Goal: Task Accomplishment & Management: Complete application form

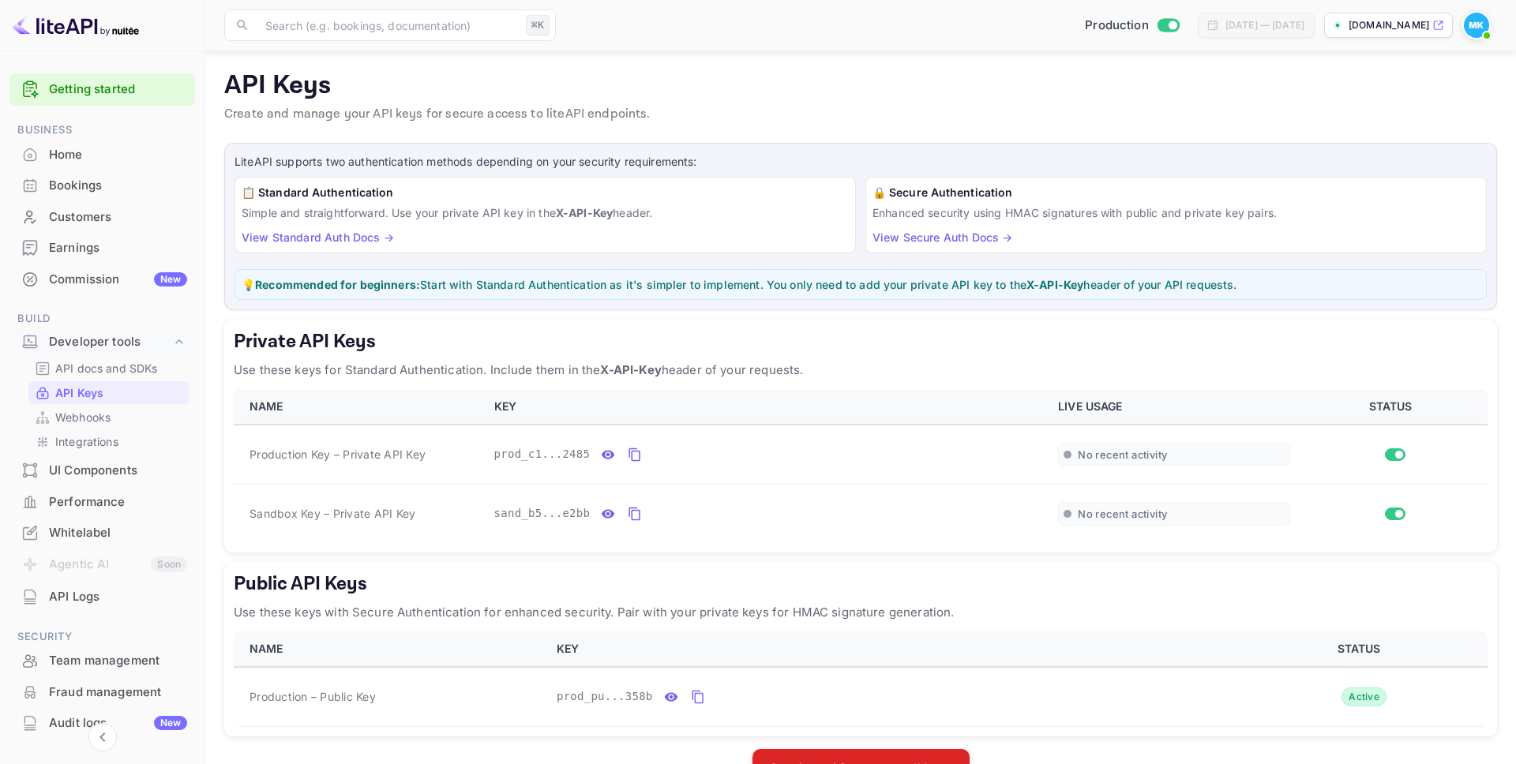
click at [1469, 27] on img at bounding box center [1476, 25] width 25 height 25
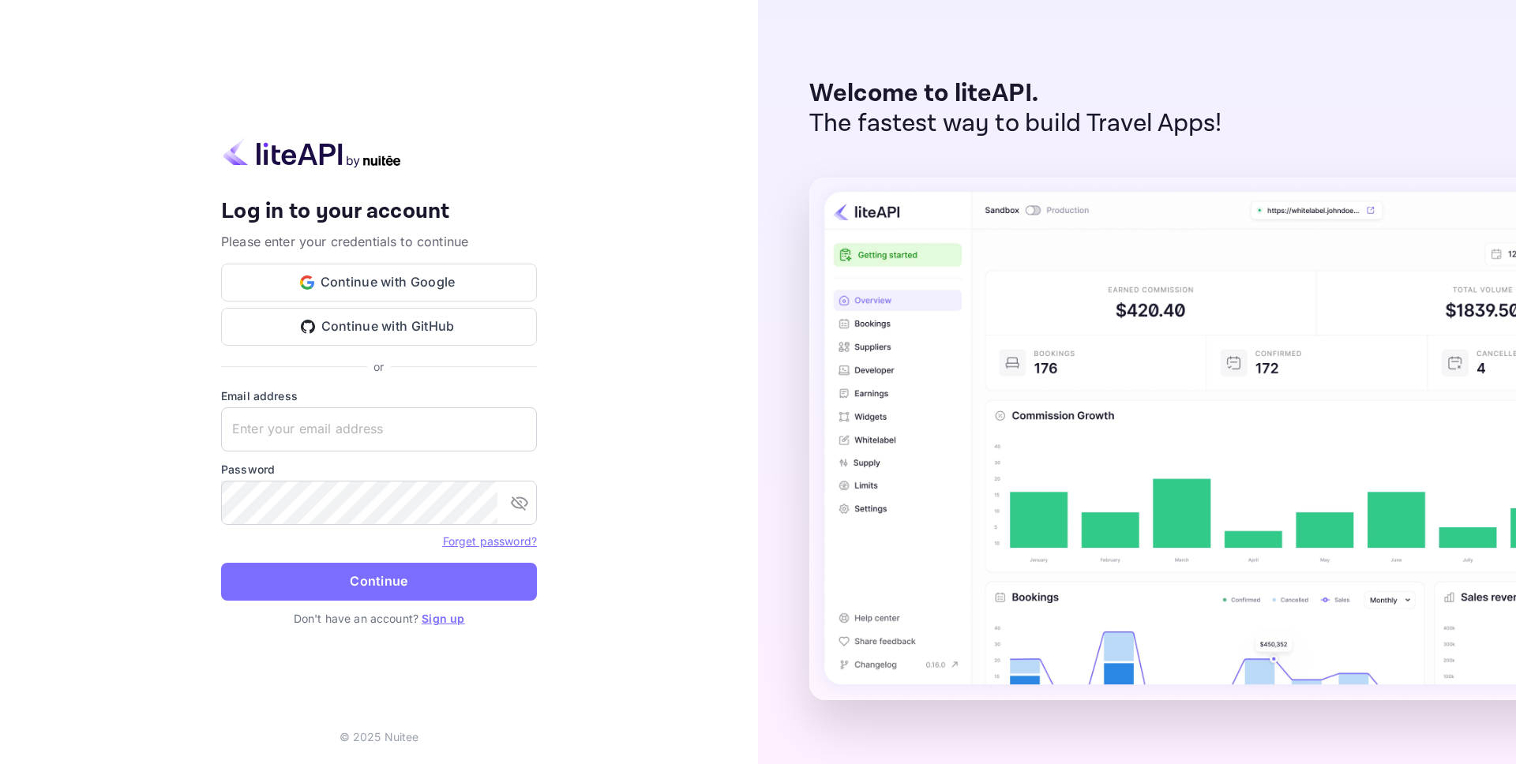
type input "[EMAIL_ADDRESS][DOMAIN_NAME]"
click at [448, 616] on link "Sign up" at bounding box center [443, 618] width 43 height 13
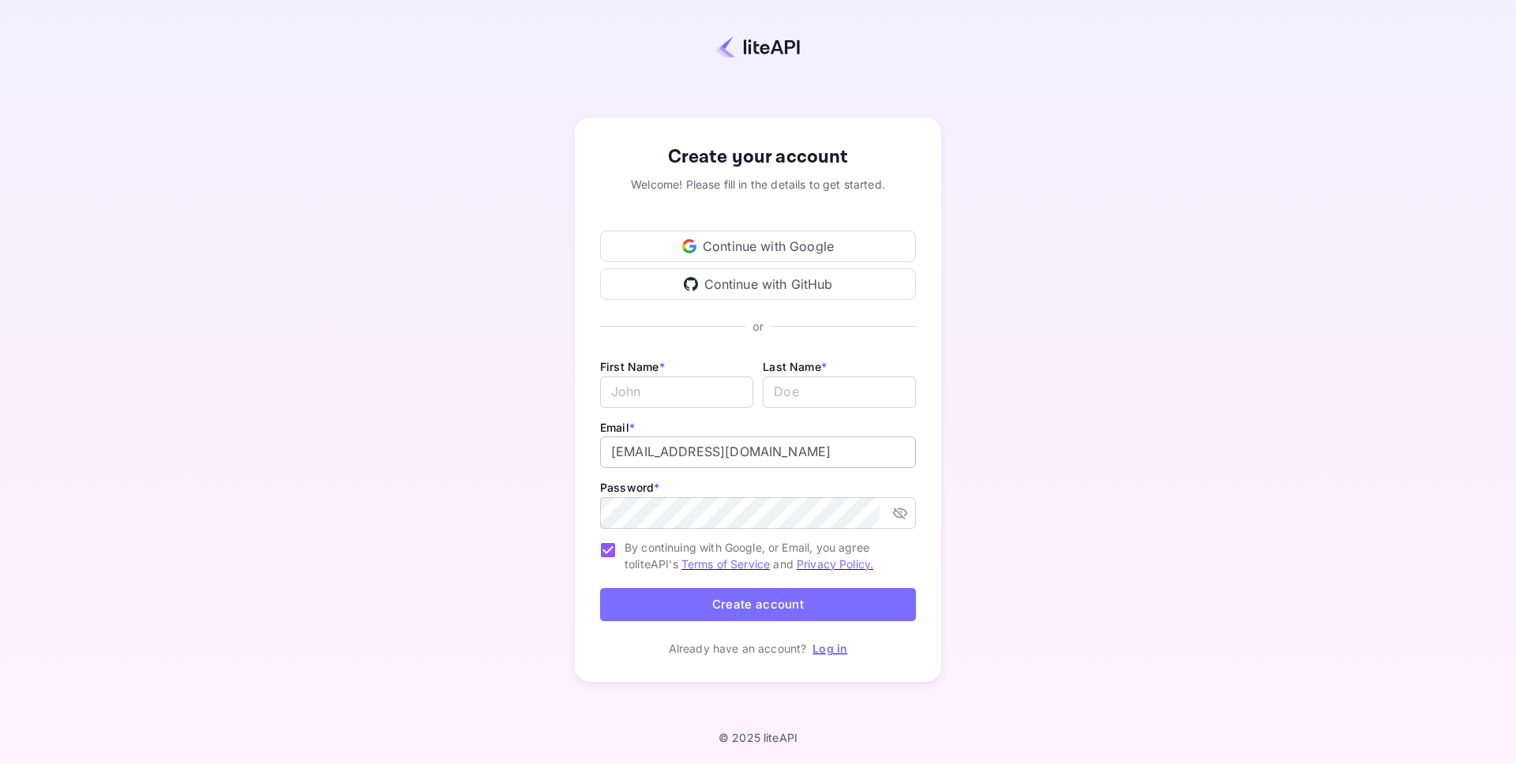
click at [741, 466] on input "[EMAIL_ADDRESS][DOMAIN_NAME]" at bounding box center [758, 453] width 316 height 32
drag, startPoint x: 690, startPoint y: 449, endPoint x: 718, endPoint y: 454, distance: 28.0
click at [690, 449] on input "[PERSON_NAME][EMAIL_ADDRESS][DOMAIN_NAME]" at bounding box center [758, 453] width 316 height 32
type input "[PERSON_NAME][EMAIL_ADDRESS][DOMAIN_NAME]"
click at [667, 392] on input "Email *" at bounding box center [676, 393] width 153 height 32
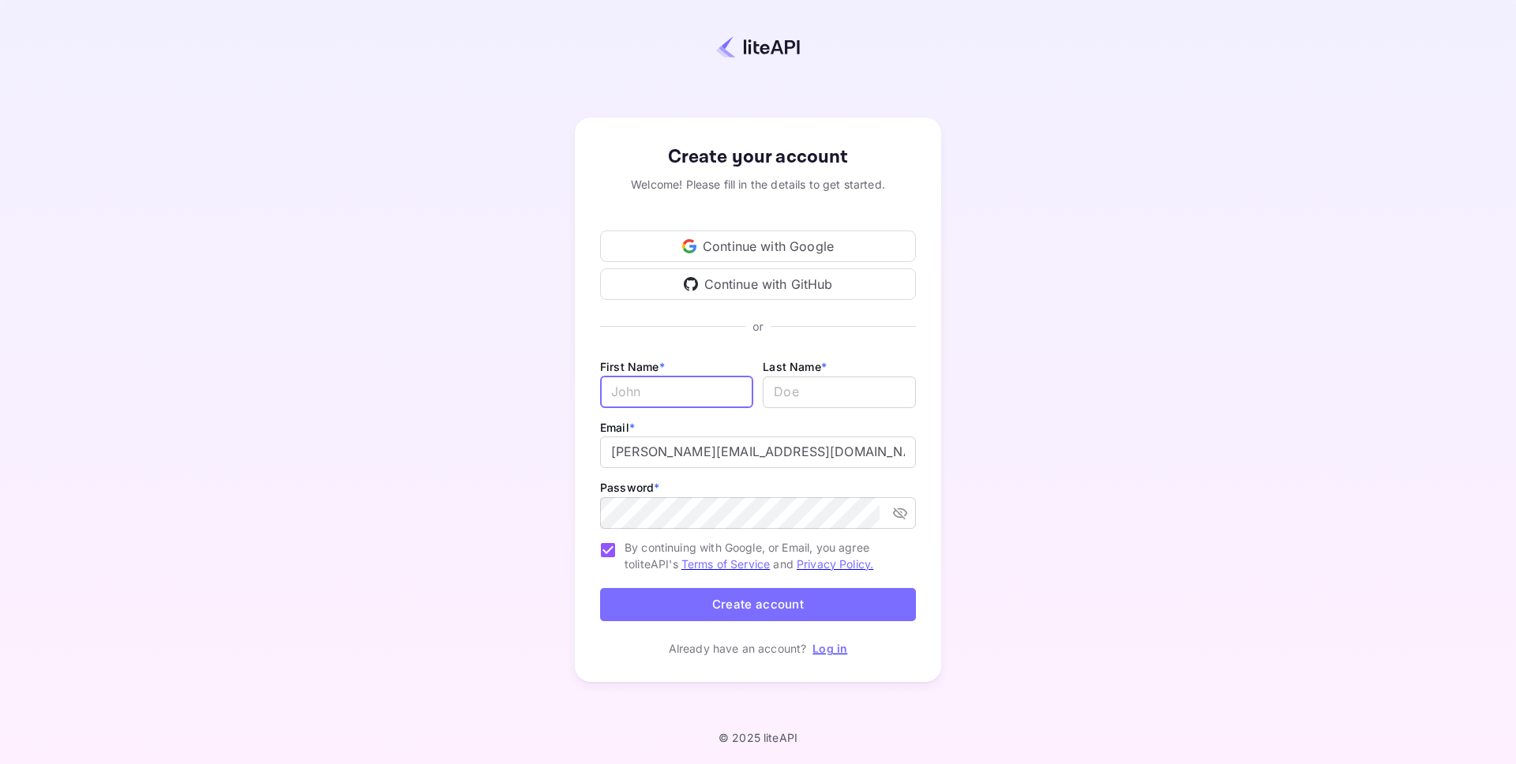
type input "[PERSON_NAME]"
drag, startPoint x: 786, startPoint y: 393, endPoint x: 749, endPoint y: 395, distance: 37.1
click at [750, 395] on div "First Name * [PERSON_NAME] ​ Last Name * ​" at bounding box center [758, 387] width 316 height 61
type input "[PERSON_NAME]"
click at [749, 599] on button "Create account" at bounding box center [758, 605] width 316 height 34
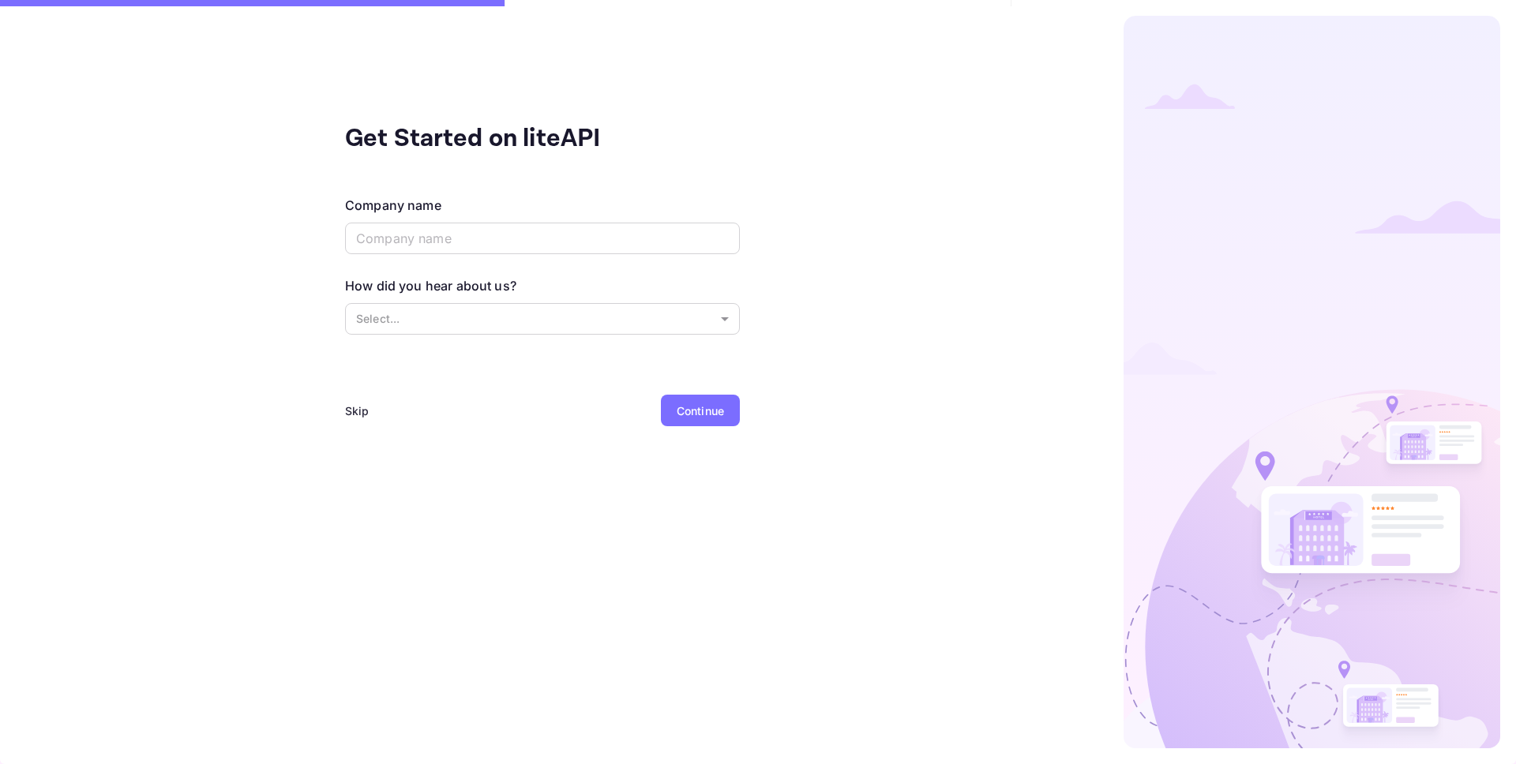
drag, startPoint x: 329, startPoint y: 407, endPoint x: 340, endPoint y: 407, distance: 10.3
click at [329, 407] on div "Get Started on liteAPI Company name ​ How did you hear about us? Select... ​ Sk…" at bounding box center [542, 382] width 1085 height 764
click at [341, 407] on div "Get Started on liteAPI Company name ​ How did you hear about us? Select... ​ Sk…" at bounding box center [542, 382] width 1085 height 764
click at [353, 408] on div "Skip" at bounding box center [357, 411] width 24 height 17
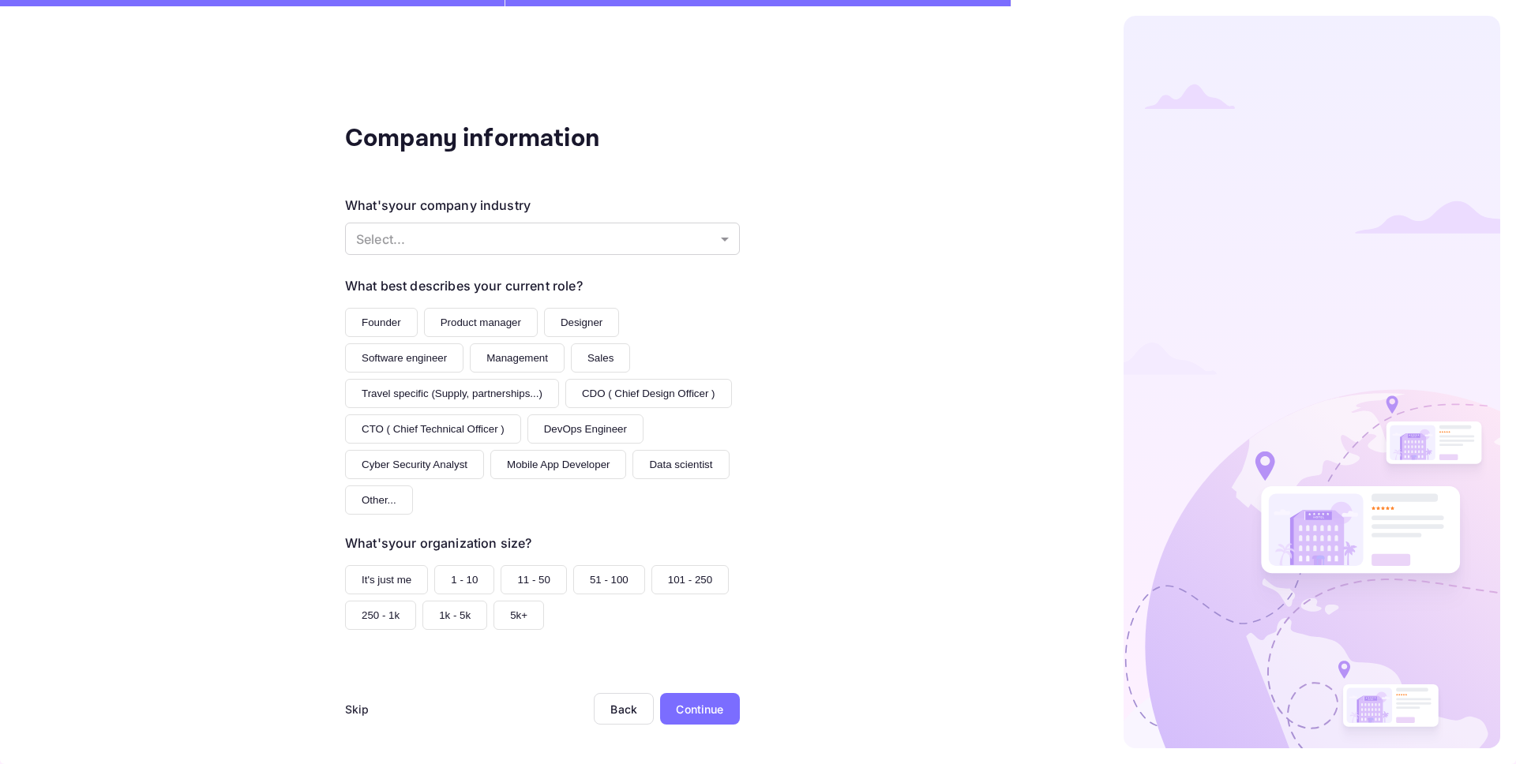
click at [353, 706] on div "Skip" at bounding box center [357, 709] width 24 height 17
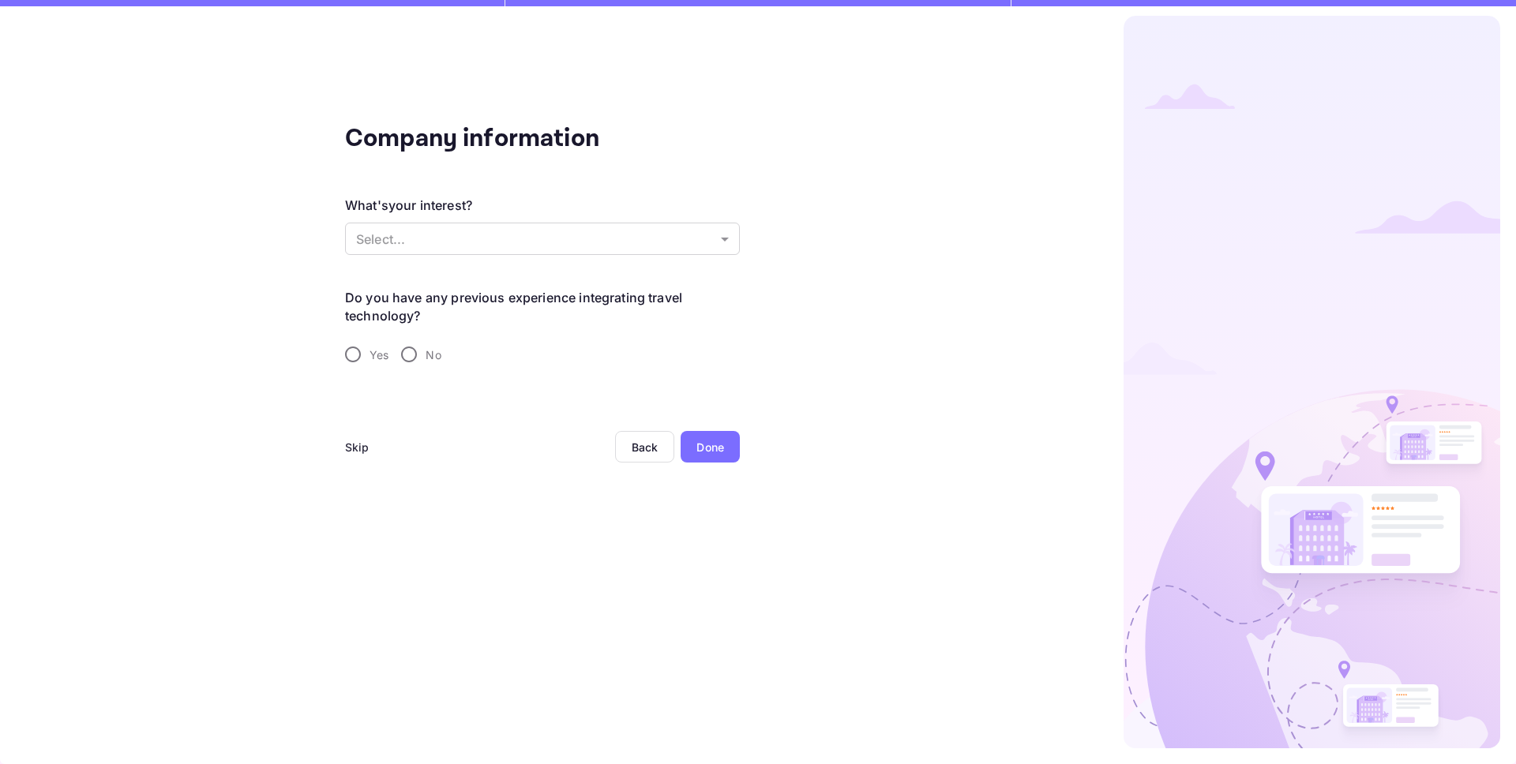
click at [351, 439] on div "Skip" at bounding box center [357, 447] width 24 height 17
